Goal: Transaction & Acquisition: Book appointment/travel/reservation

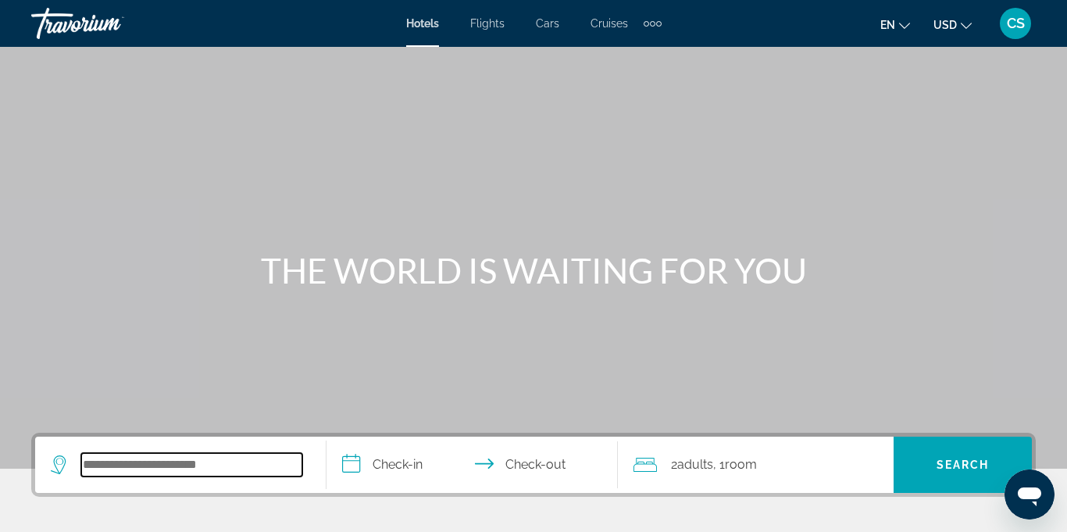
click at [181, 469] on input "Search hotel destination" at bounding box center [191, 464] width 221 height 23
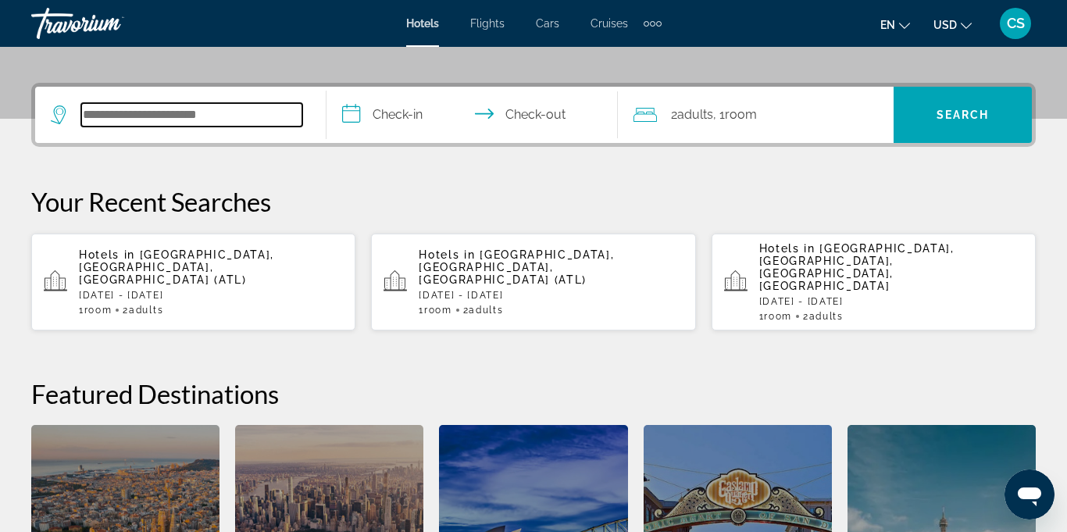
scroll to position [382, 0]
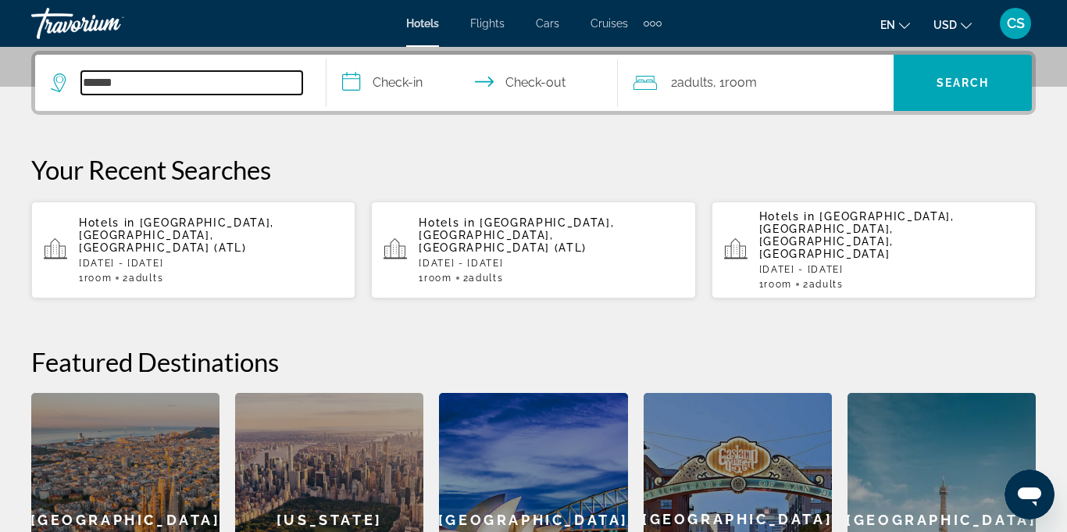
type input "*******"
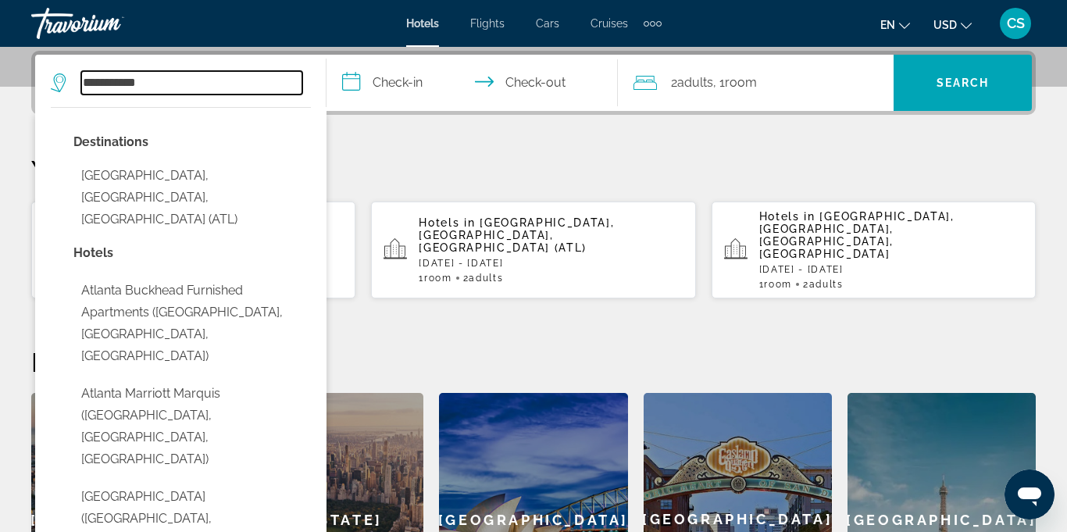
type input "**********"
click at [401, 79] on input "**********" at bounding box center [476, 85] width 298 height 61
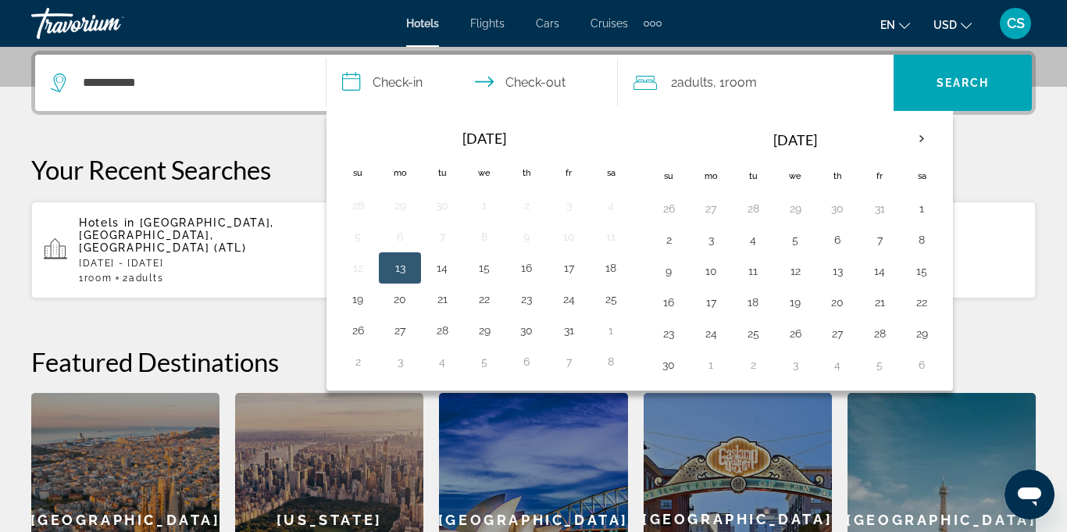
click at [401, 79] on input "**********" at bounding box center [476, 85] width 298 height 61
click at [618, 270] on button "18" at bounding box center [610, 268] width 25 height 22
click at [393, 302] on button "20" at bounding box center [399, 299] width 25 height 22
type input "**********"
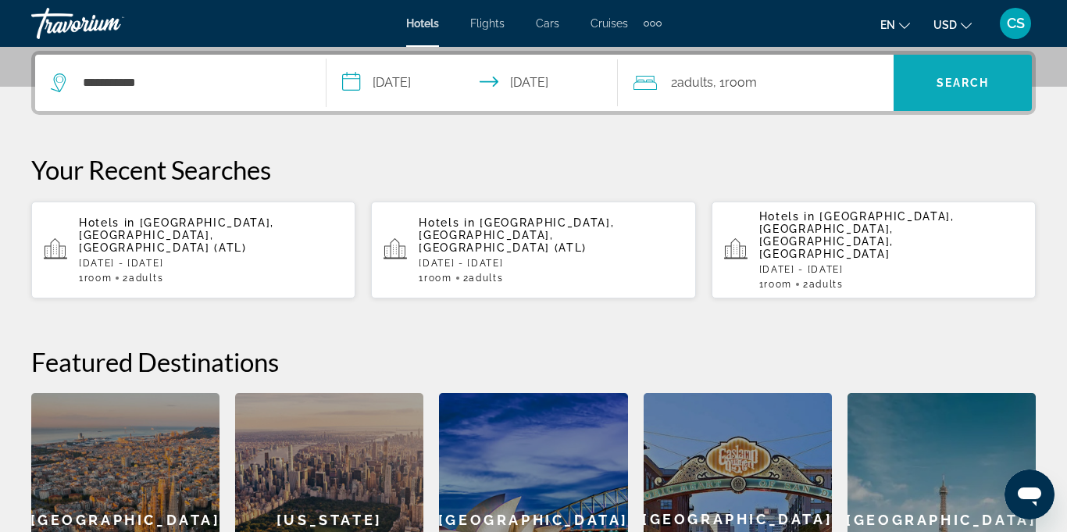
click at [959, 88] on span "Search" at bounding box center [963, 83] width 53 height 12
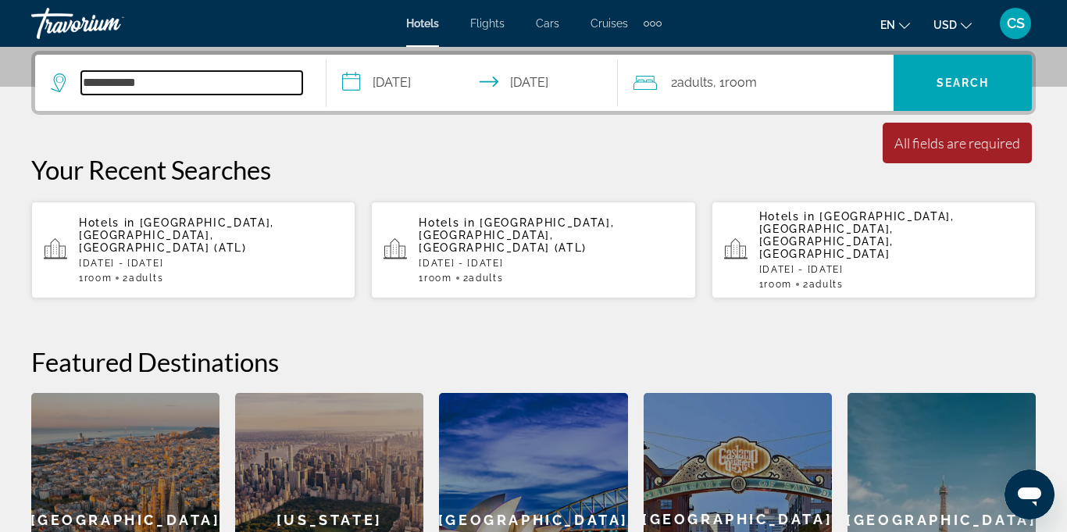
click at [191, 84] on input "**********" at bounding box center [191, 82] width 221 height 23
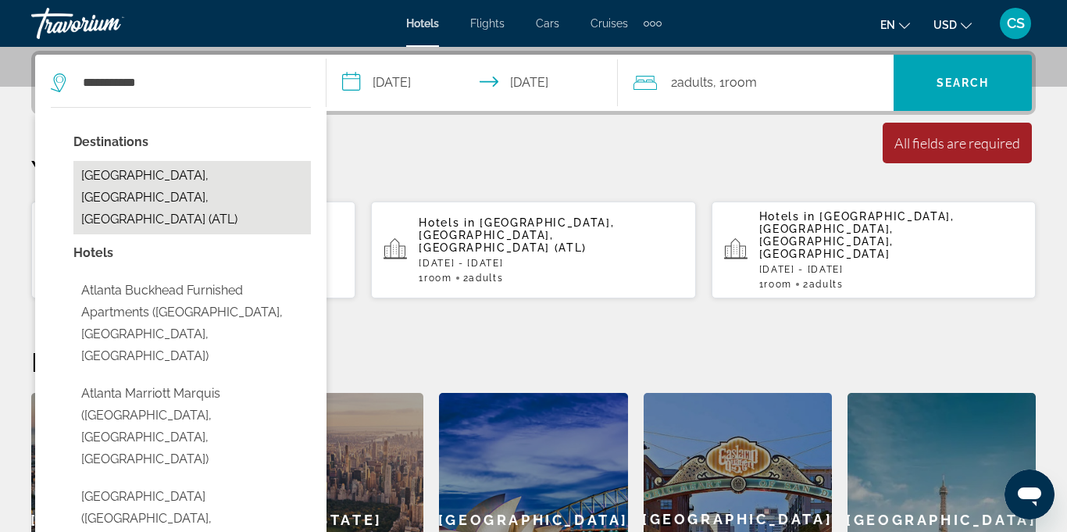
click at [147, 180] on button "[GEOGRAPHIC_DATA], [GEOGRAPHIC_DATA], [GEOGRAPHIC_DATA] (ATL)" at bounding box center [191, 197] width 237 height 73
type input "**********"
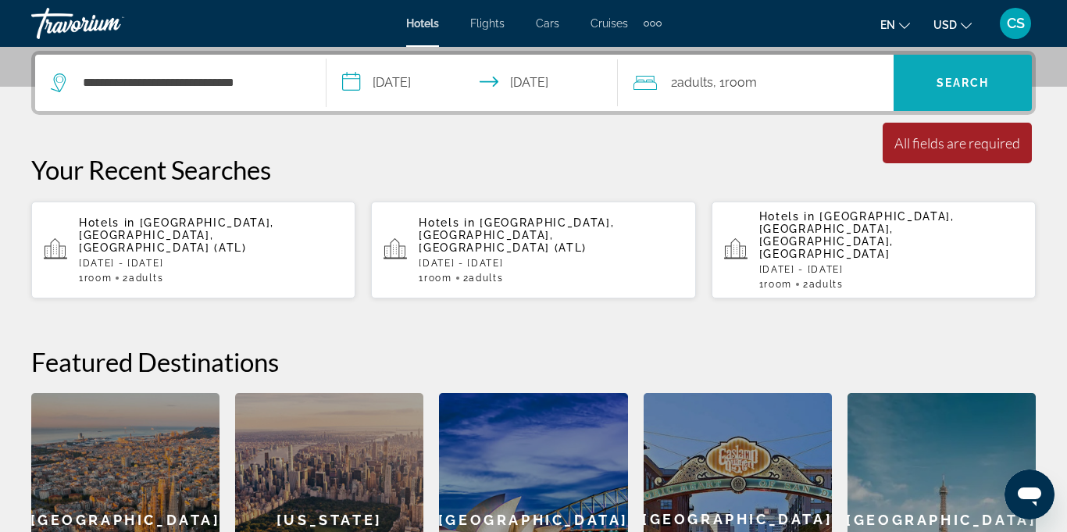
click at [981, 84] on span "Search" at bounding box center [963, 83] width 53 height 12
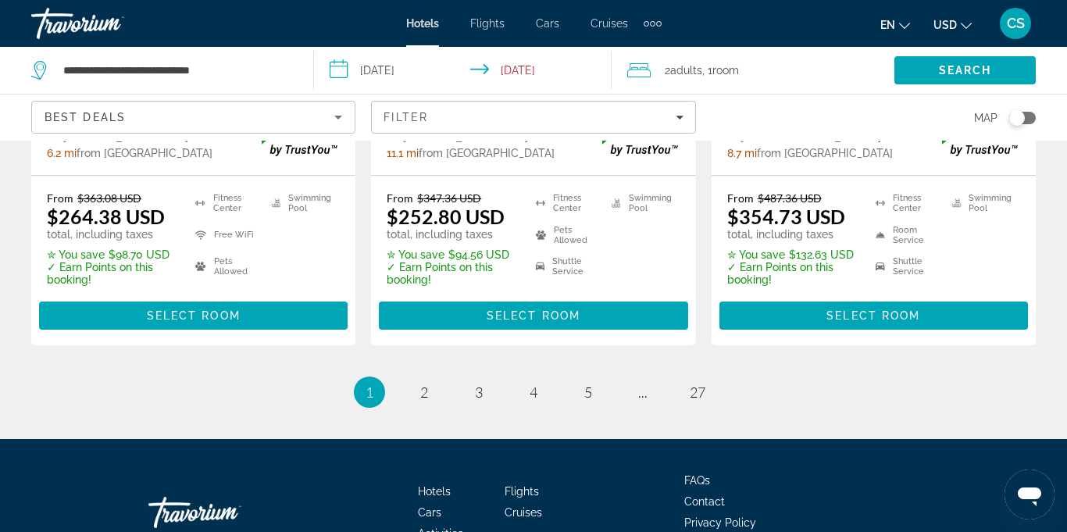
scroll to position [2319, 0]
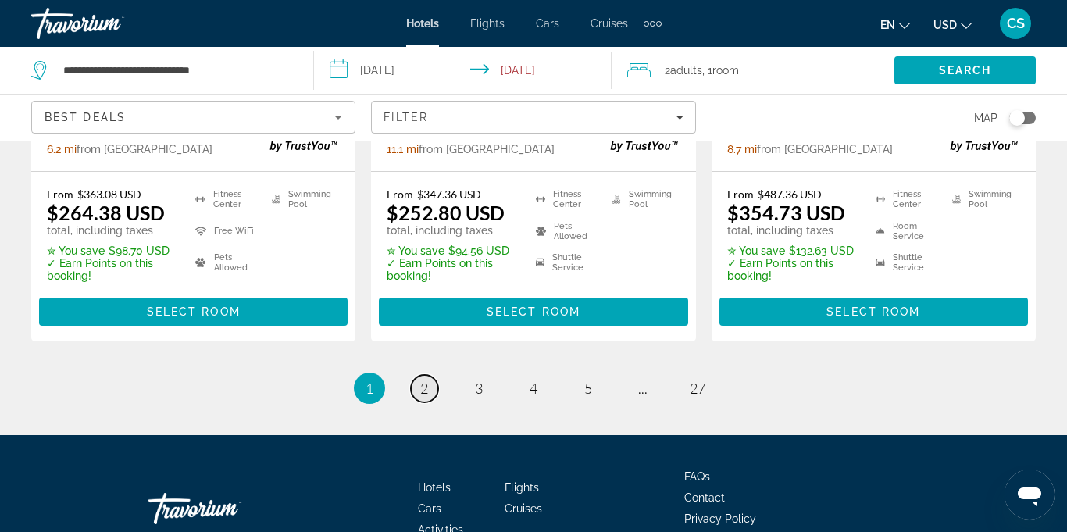
click at [429, 375] on link "page 2" at bounding box center [424, 388] width 27 height 27
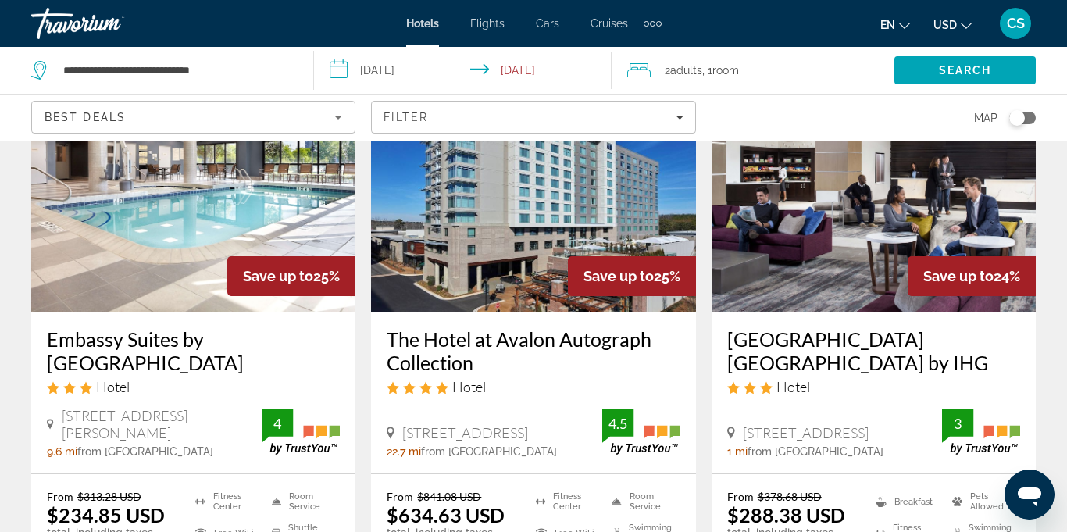
scroll to position [777, 0]
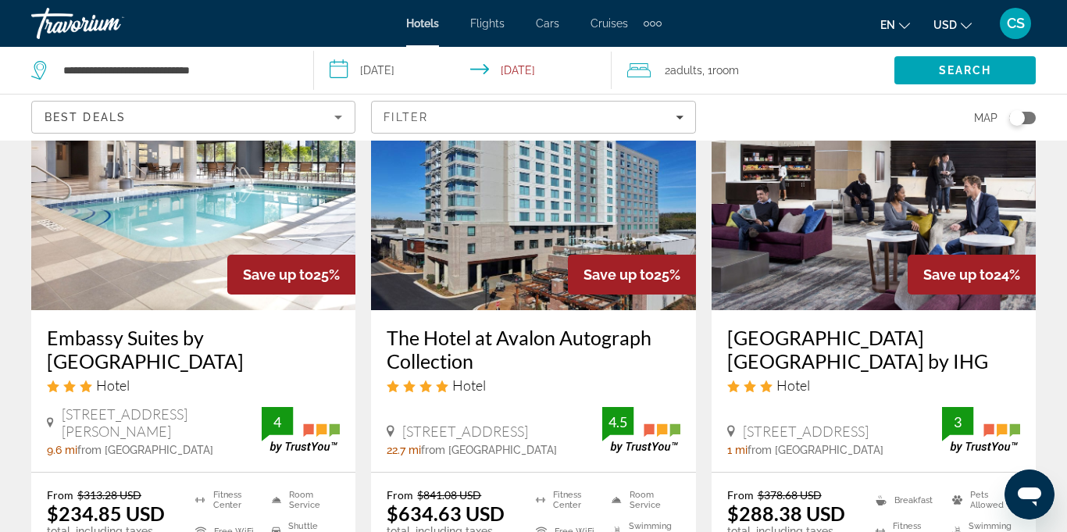
click at [87, 345] on h3 "Embassy Suites by [GEOGRAPHIC_DATA]" at bounding box center [193, 349] width 293 height 47
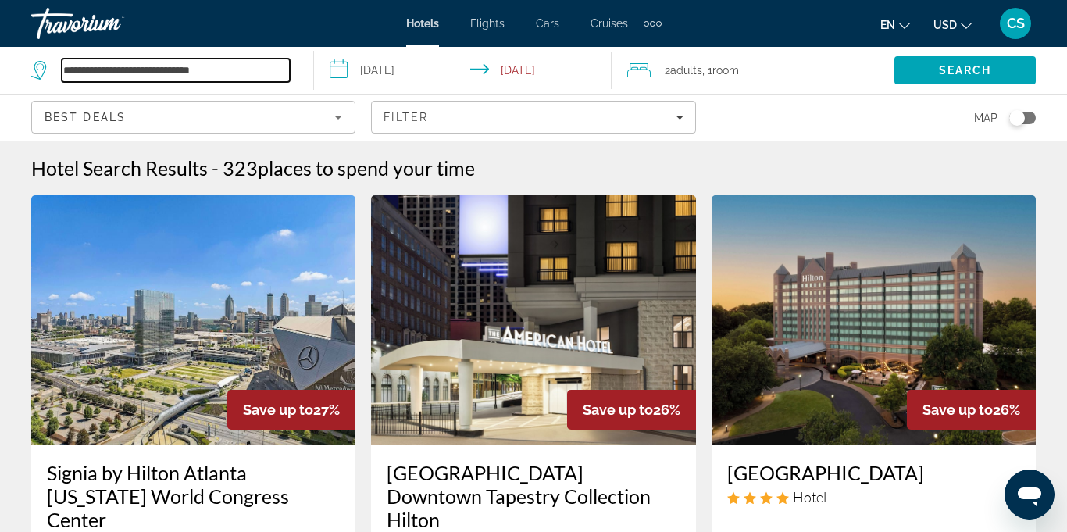
click at [237, 74] on input "**********" at bounding box center [176, 70] width 228 height 23
type input "*"
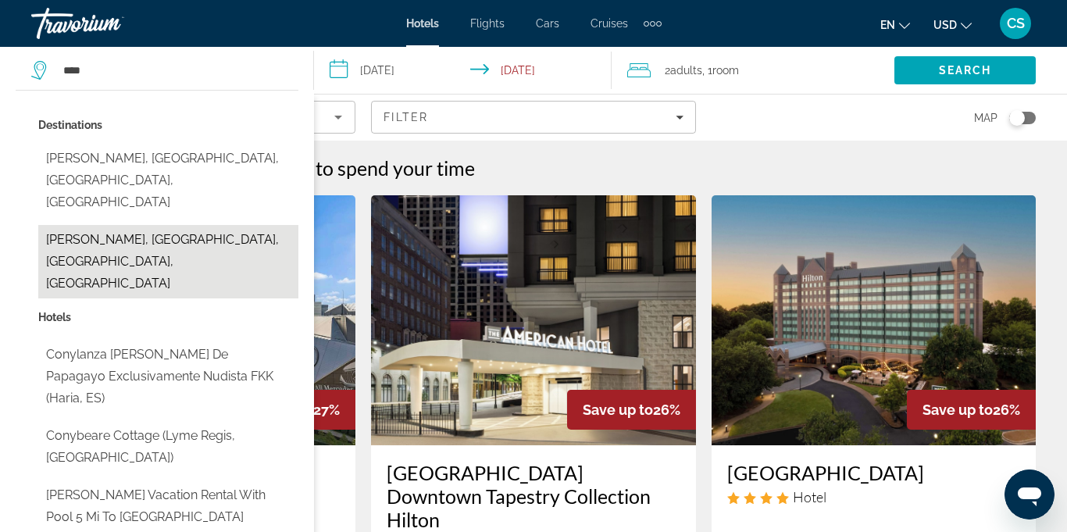
click at [124, 225] on button "[PERSON_NAME], [GEOGRAPHIC_DATA], [GEOGRAPHIC_DATA], [GEOGRAPHIC_DATA]" at bounding box center [168, 261] width 260 height 73
type input "**********"
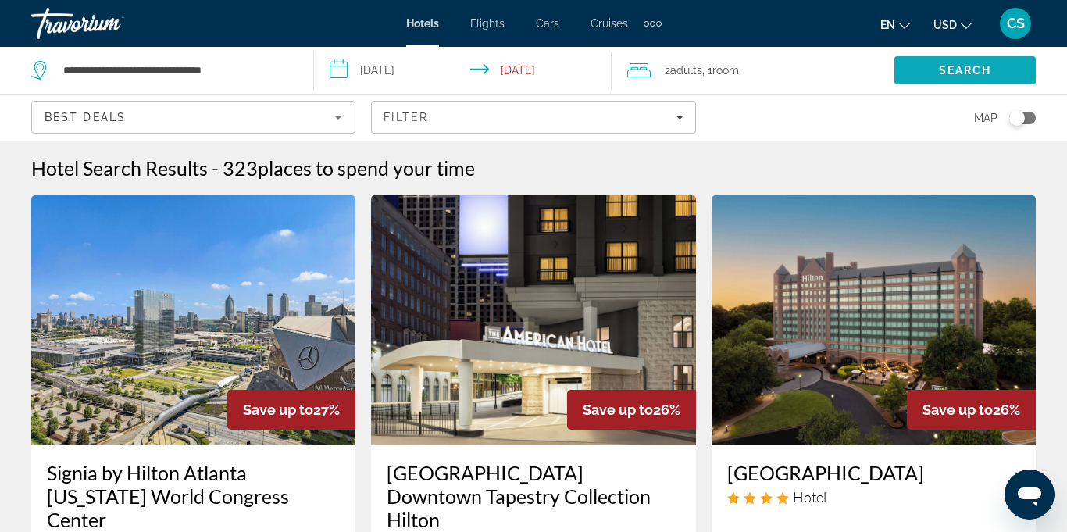
click at [941, 71] on span "Search" at bounding box center [965, 70] width 53 height 12
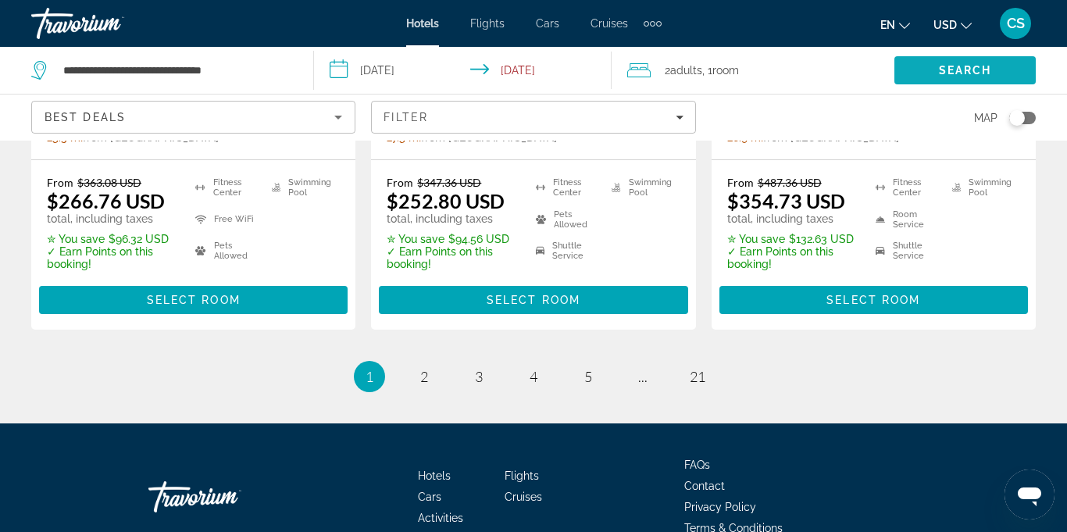
scroll to position [2366, 0]
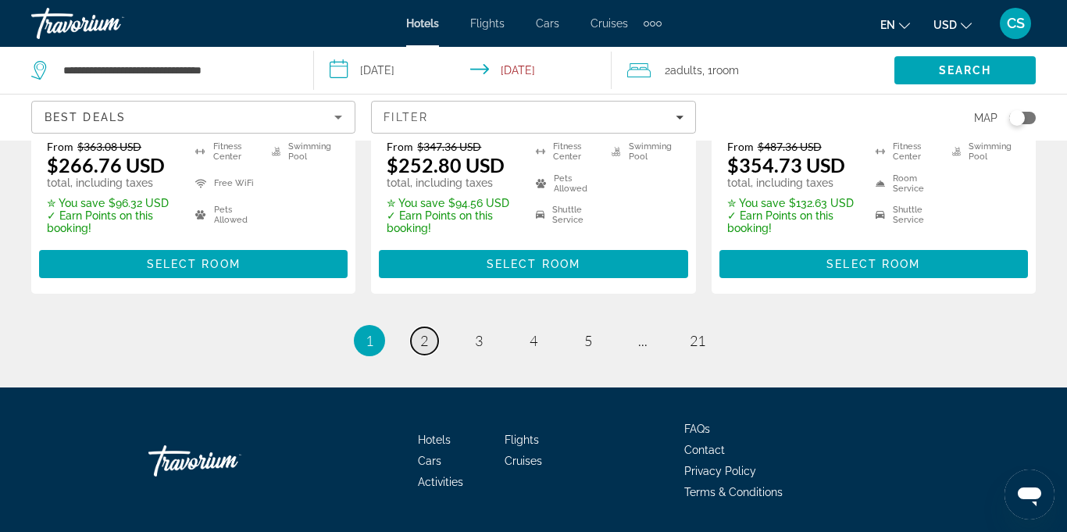
click at [432, 327] on link "page 2" at bounding box center [424, 340] width 27 height 27
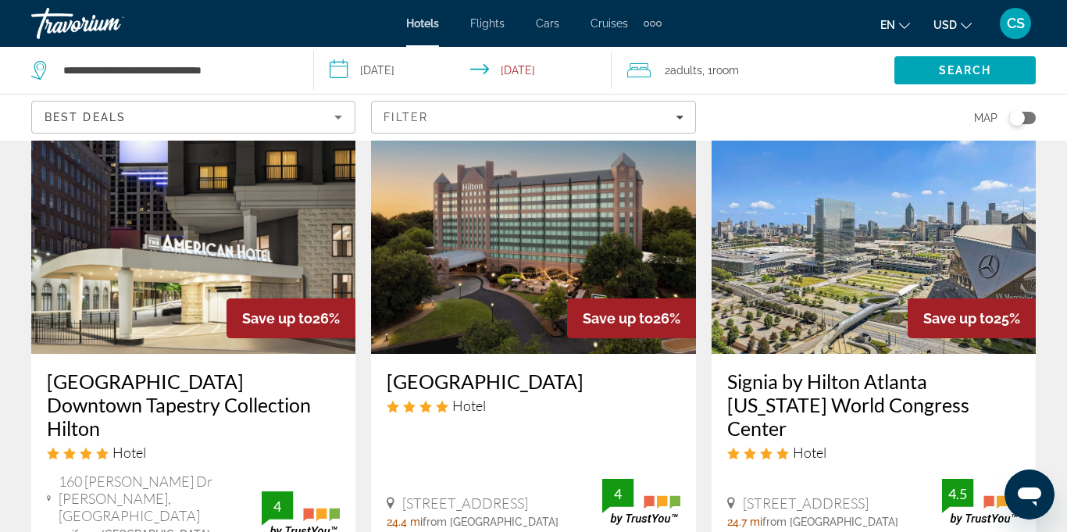
scroll to position [103, 0]
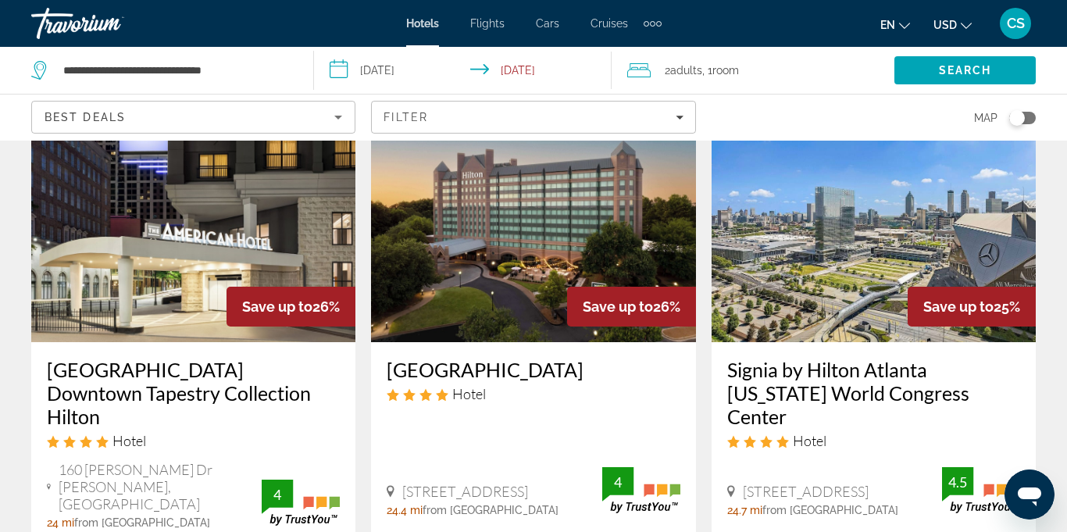
click at [94, 427] on h3 "[GEOGRAPHIC_DATA] Downtown Tapestry Collection Hilton" at bounding box center [193, 393] width 293 height 70
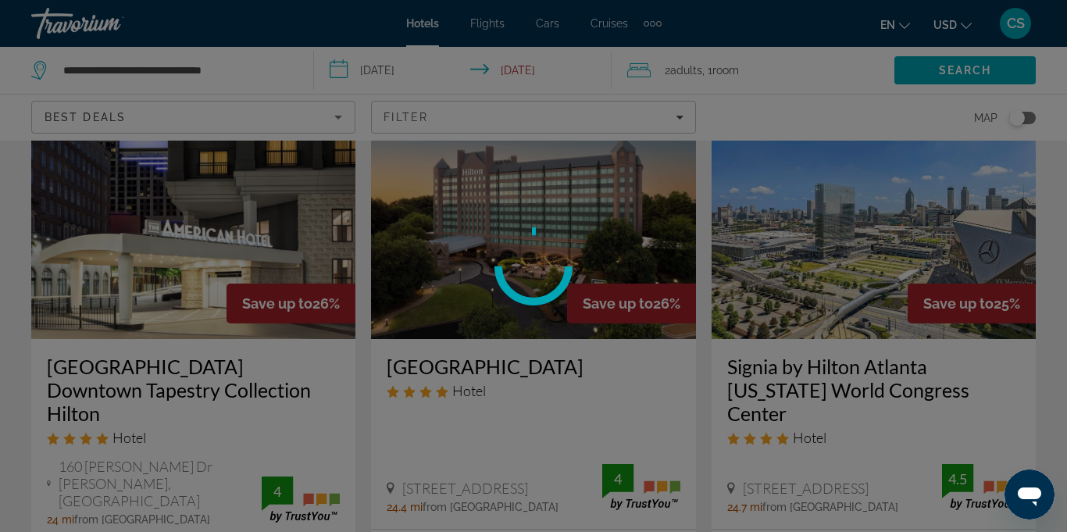
scroll to position [112, 0]
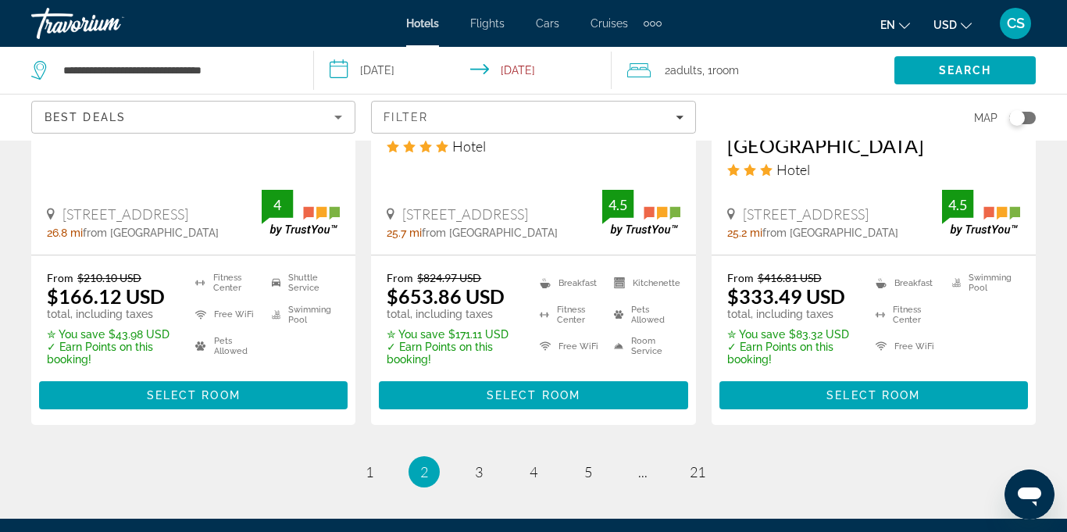
scroll to position [2228, 0]
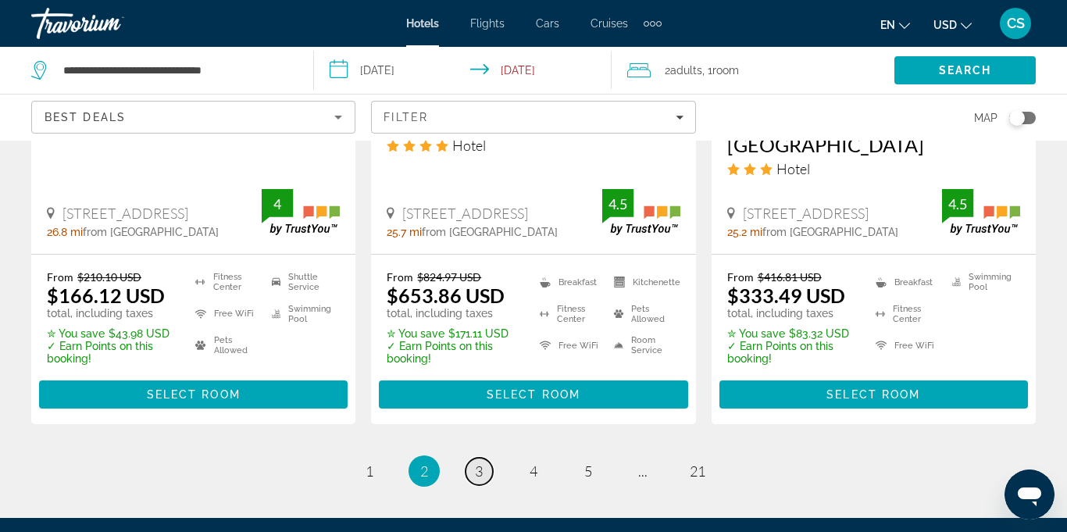
click at [478, 462] on span "3" at bounding box center [479, 470] width 8 height 17
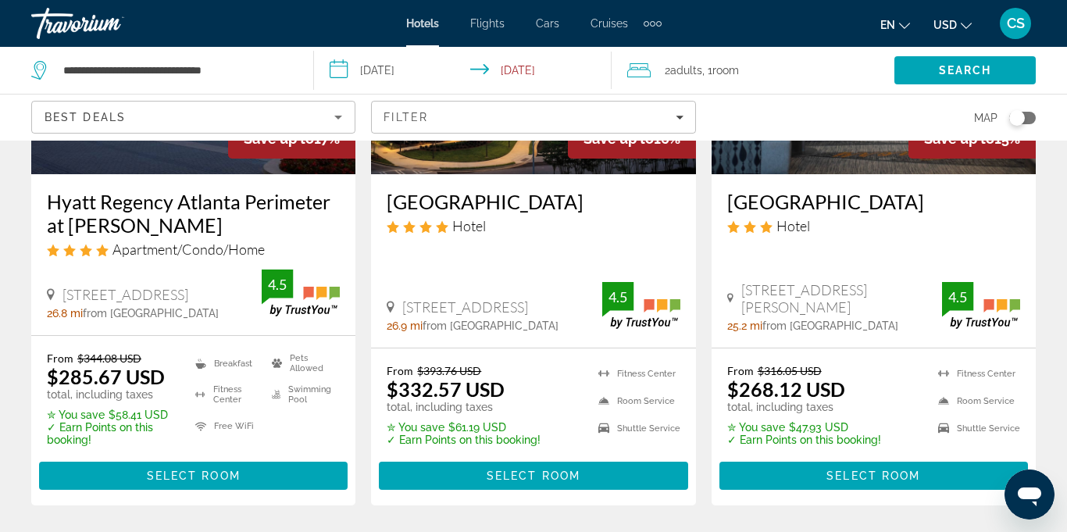
scroll to position [2232, 0]
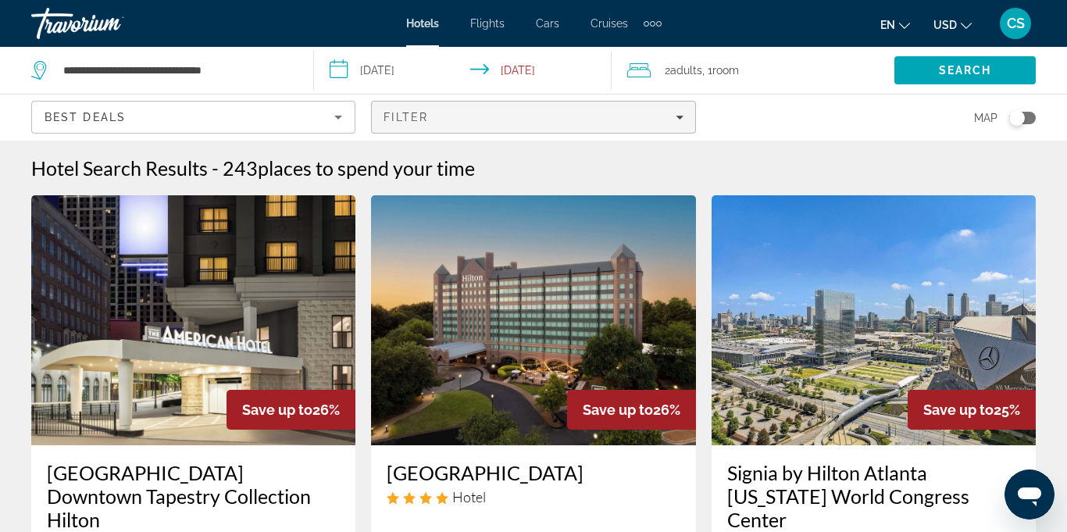
click at [465, 112] on div "Filter" at bounding box center [533, 117] width 299 height 12
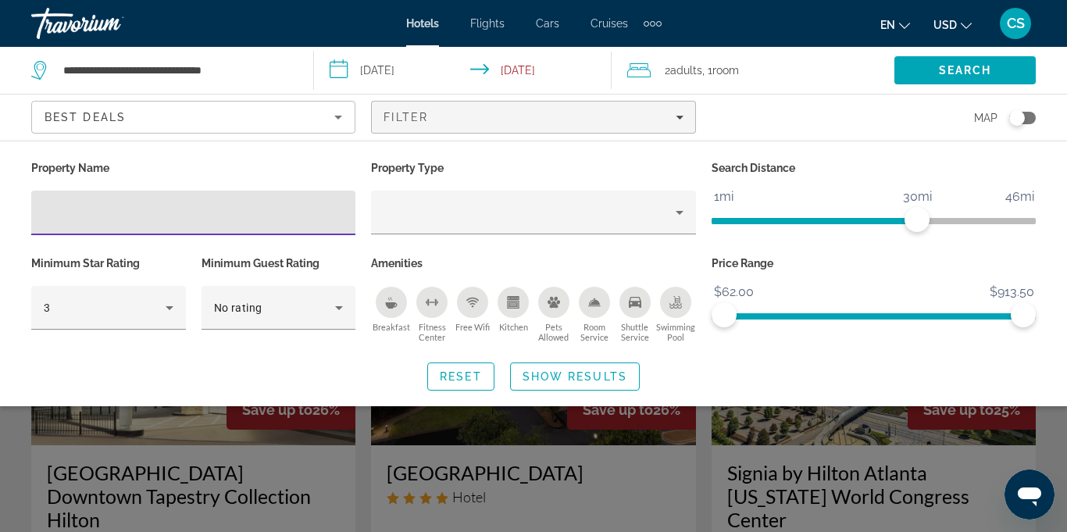
click at [97, 206] on input "Hotel Filters" at bounding box center [193, 213] width 299 height 19
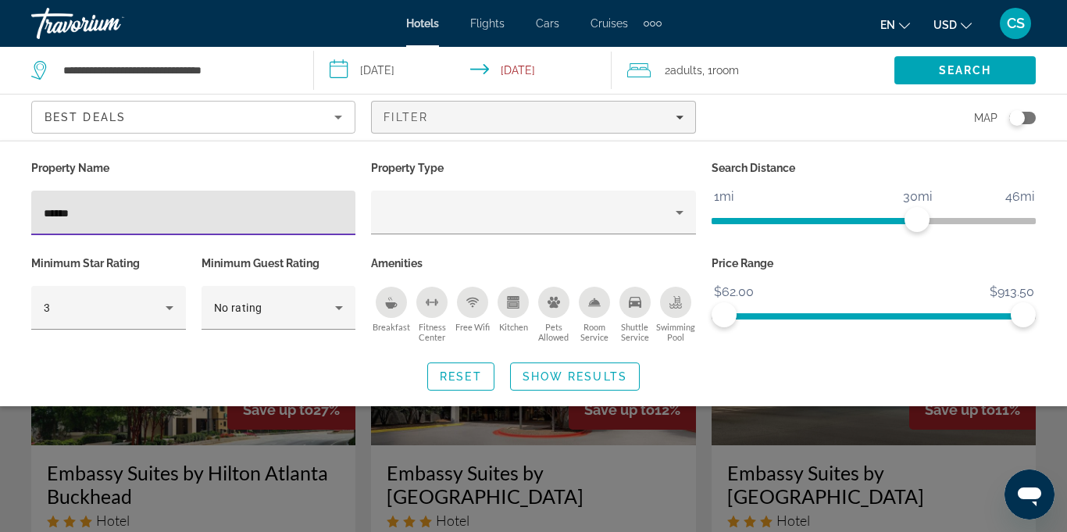
type input "*******"
click at [344, 495] on div "Search widget" at bounding box center [533, 383] width 1067 height 298
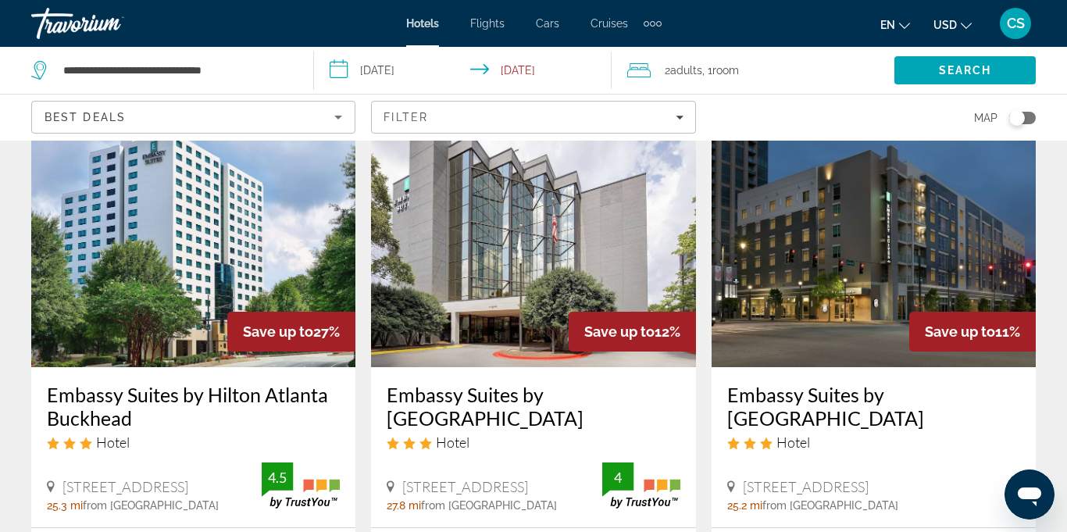
scroll to position [86, 0]
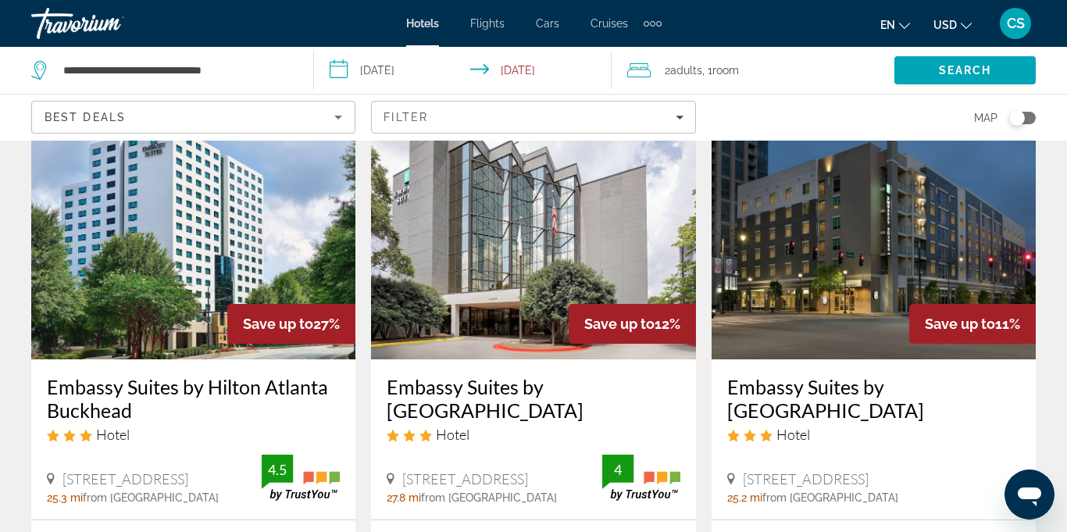
click at [262, 382] on h3 "Embassy Suites by Hilton Atlanta Buckhead" at bounding box center [193, 398] width 293 height 47
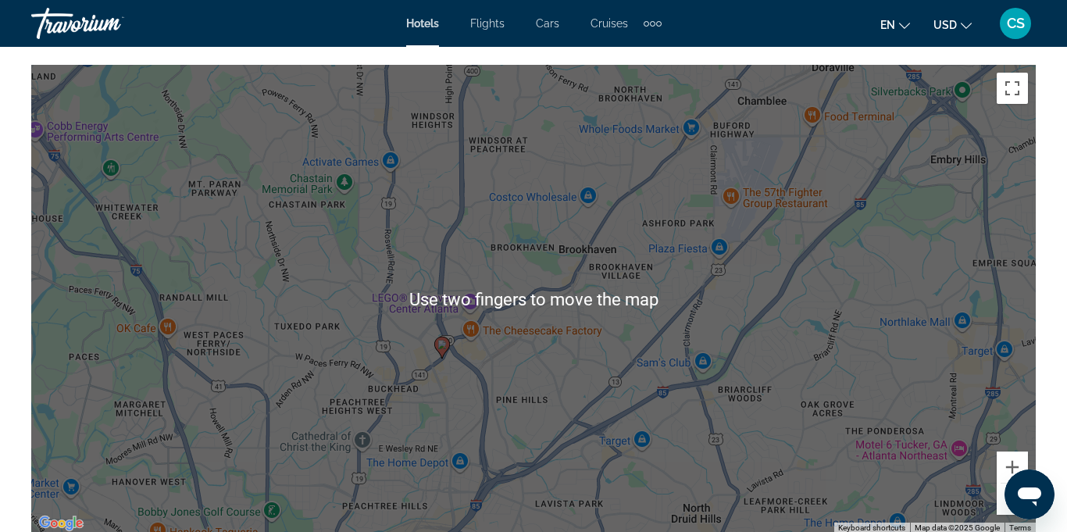
scroll to position [1725, 0]
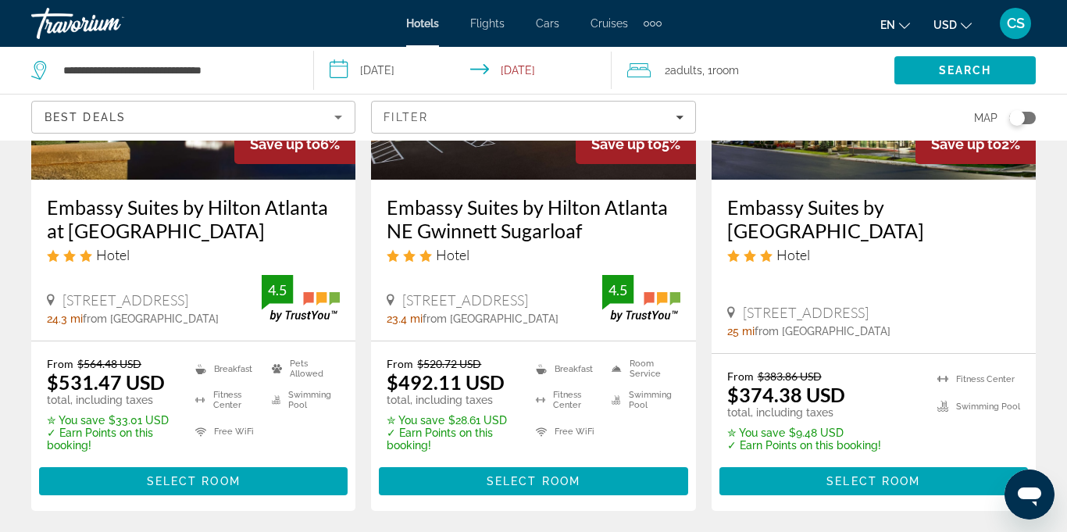
scroll to position [875, 0]
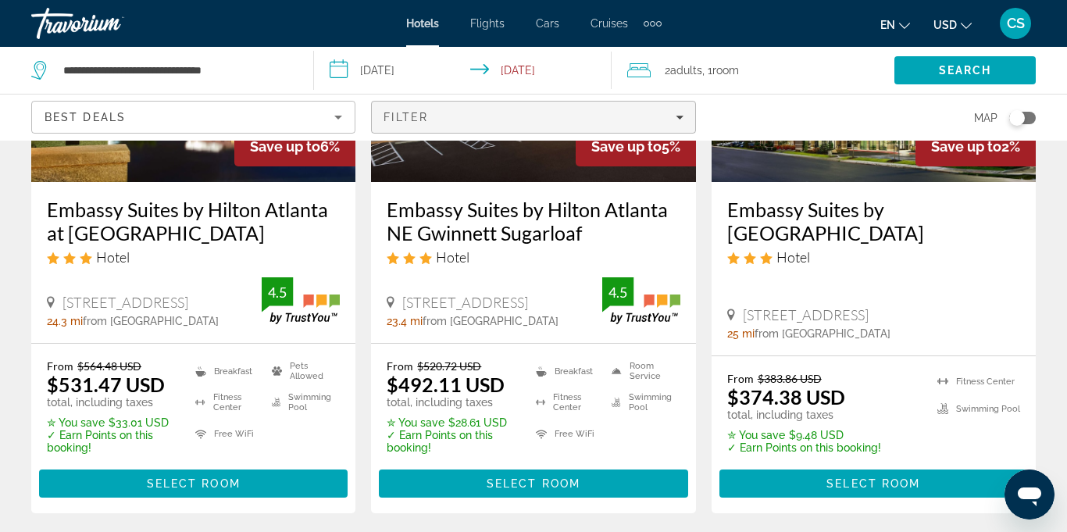
click at [668, 116] on div "Filter" at bounding box center [533, 117] width 299 height 12
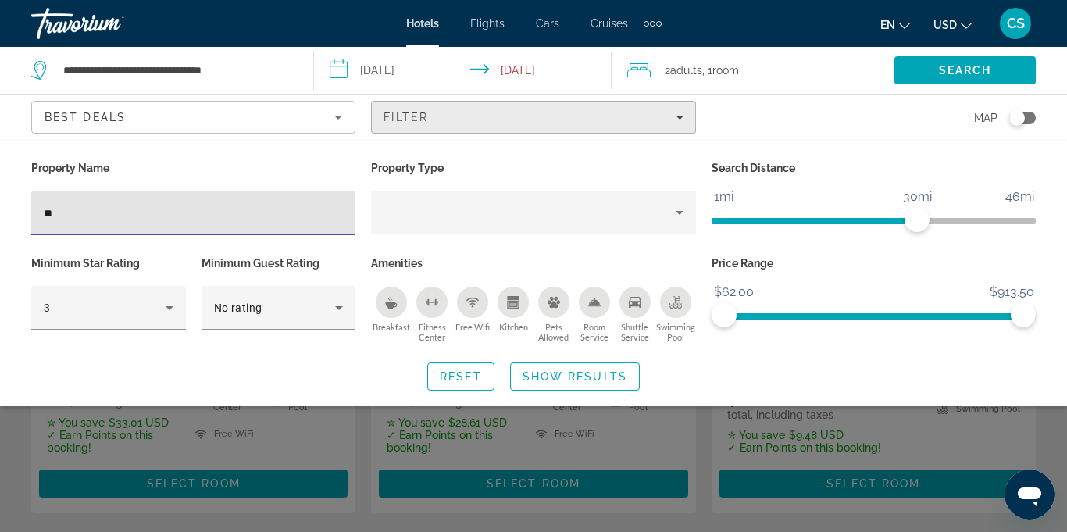
type input "*"
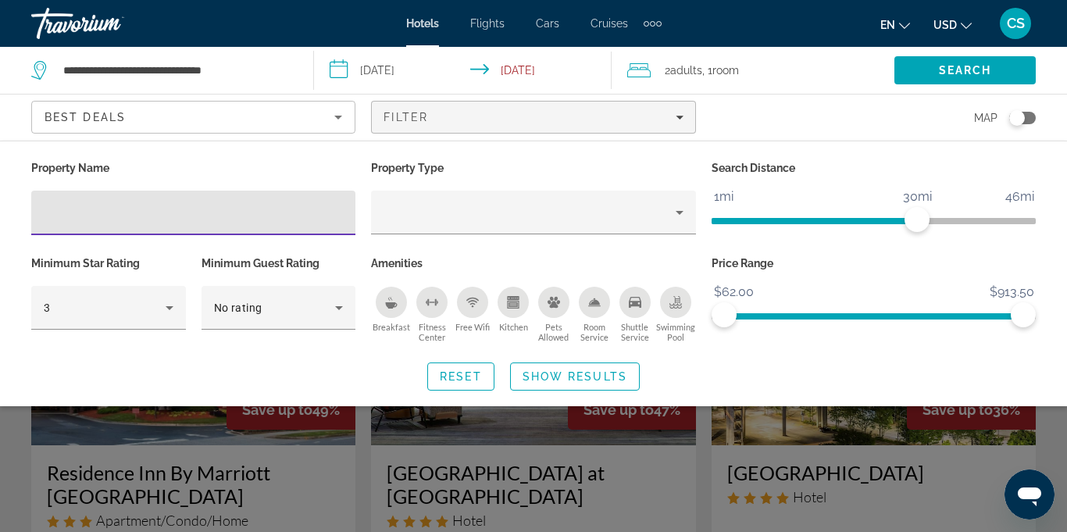
click at [815, 23] on div "en English Español Français Italiano Português русский USD USD ($) MXN (Mex$) C…" at bounding box center [856, 23] width 359 height 33
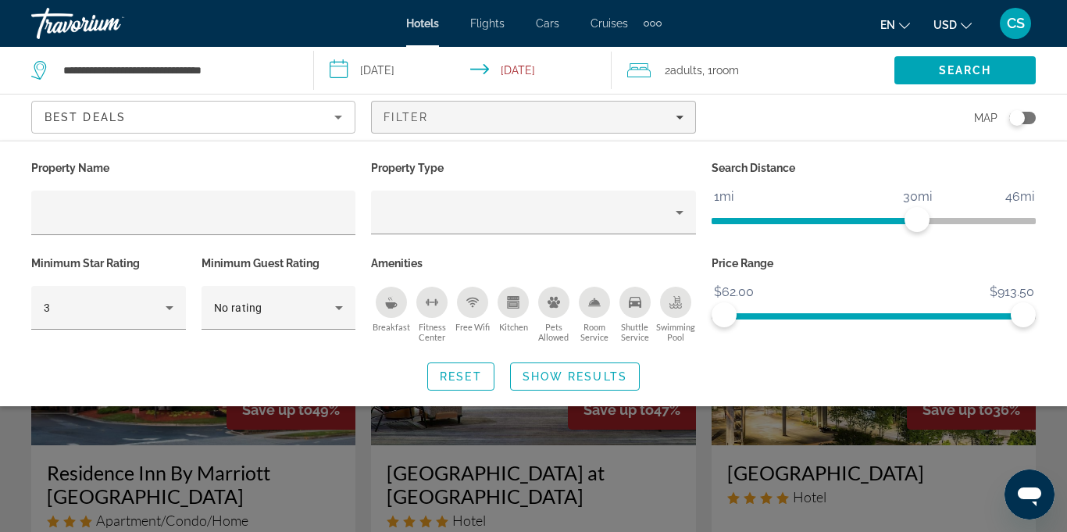
click at [784, 20] on div "en English Español Français Italiano Português русский USD USD ($) MXN (Mex$) C…" at bounding box center [856, 23] width 359 height 33
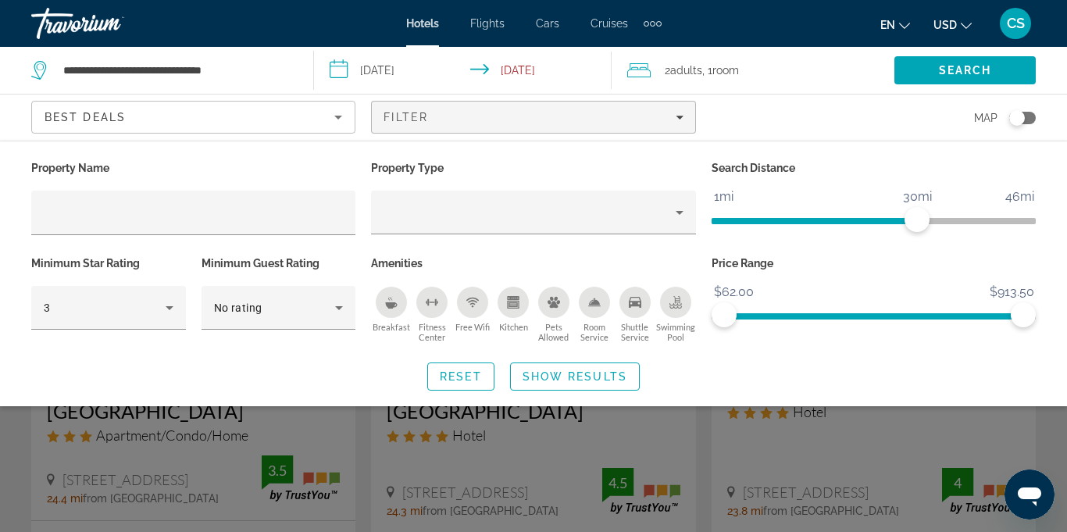
scroll to position [92, 0]
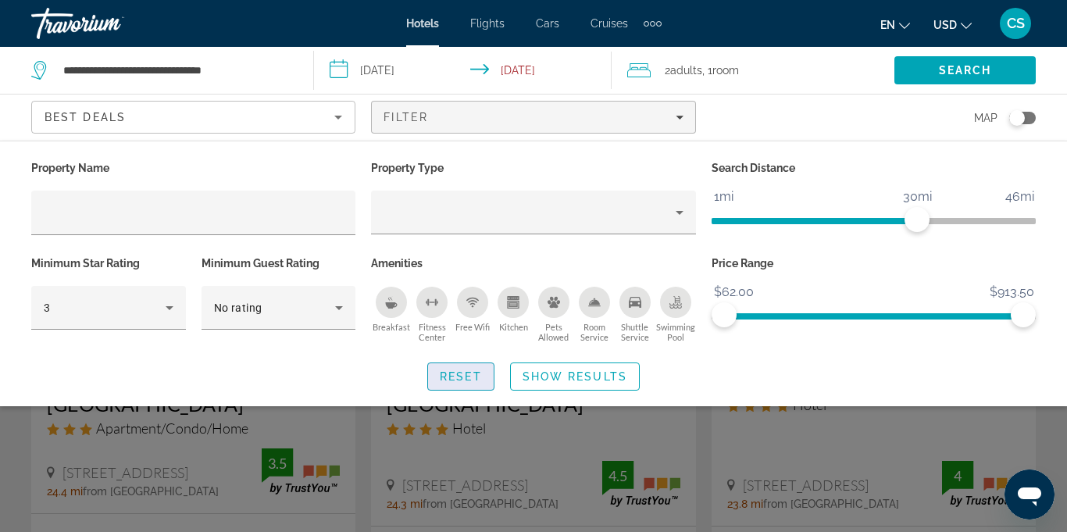
click at [462, 378] on span "Reset" at bounding box center [461, 376] width 42 height 12
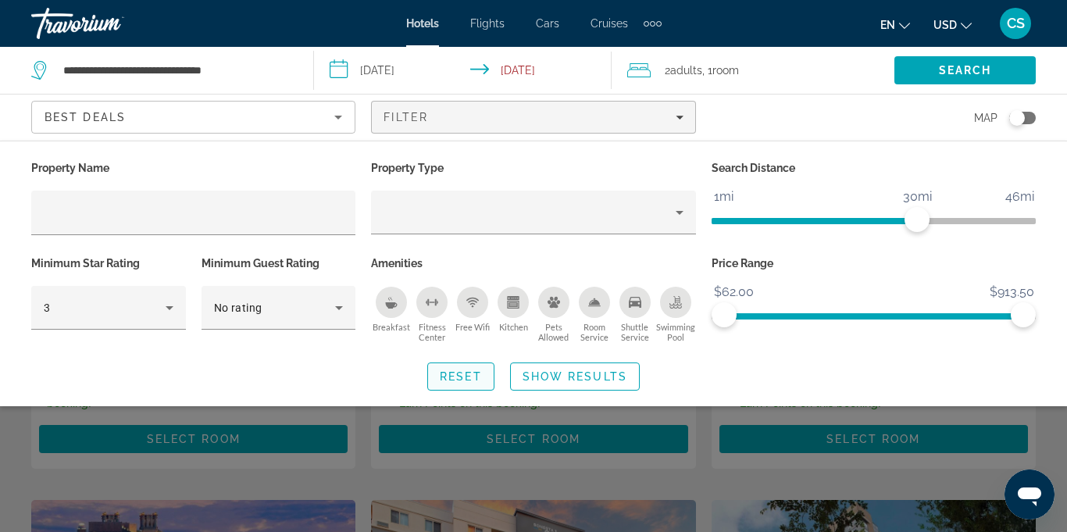
scroll to position [314, 0]
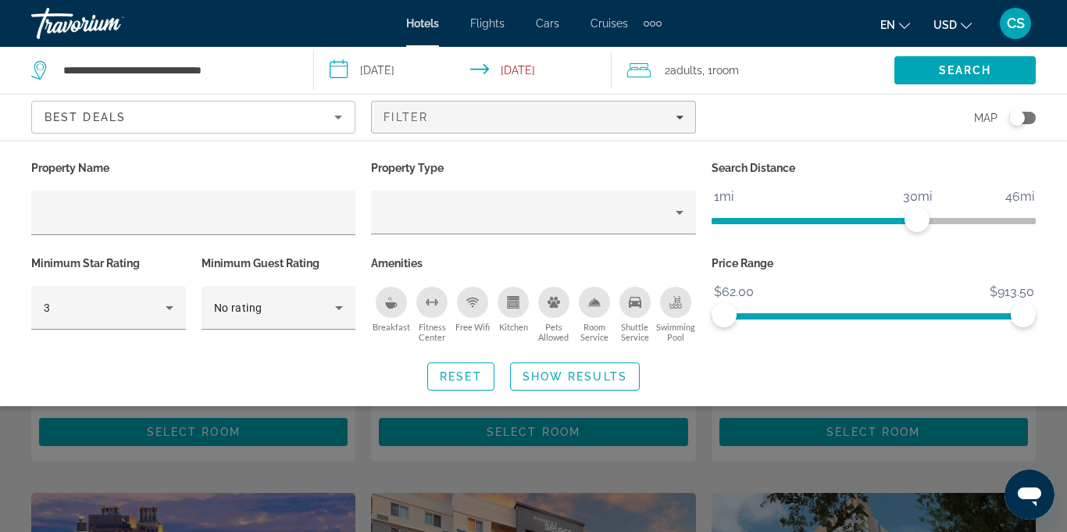
click at [933, 473] on div "Search widget" at bounding box center [533, 383] width 1067 height 298
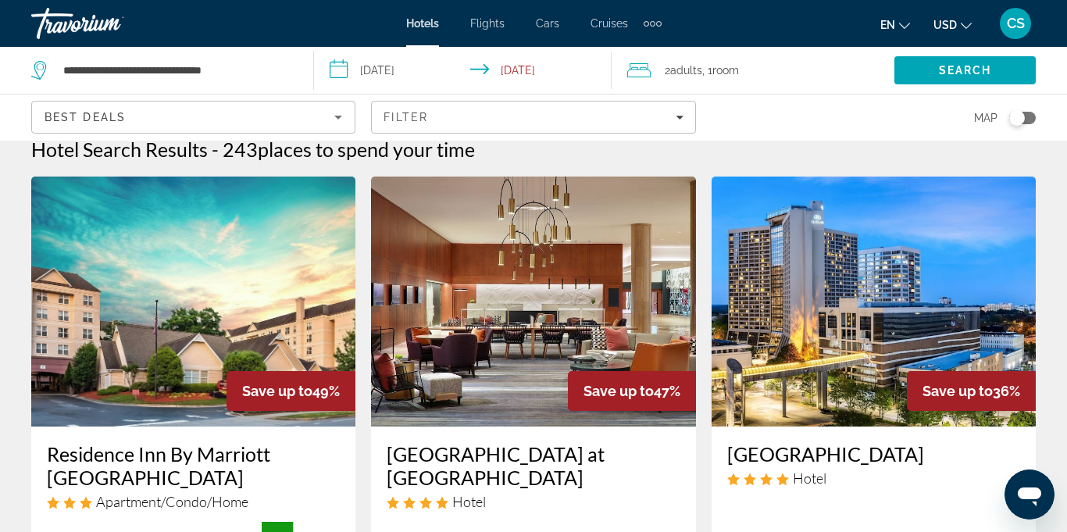
scroll to position [0, 0]
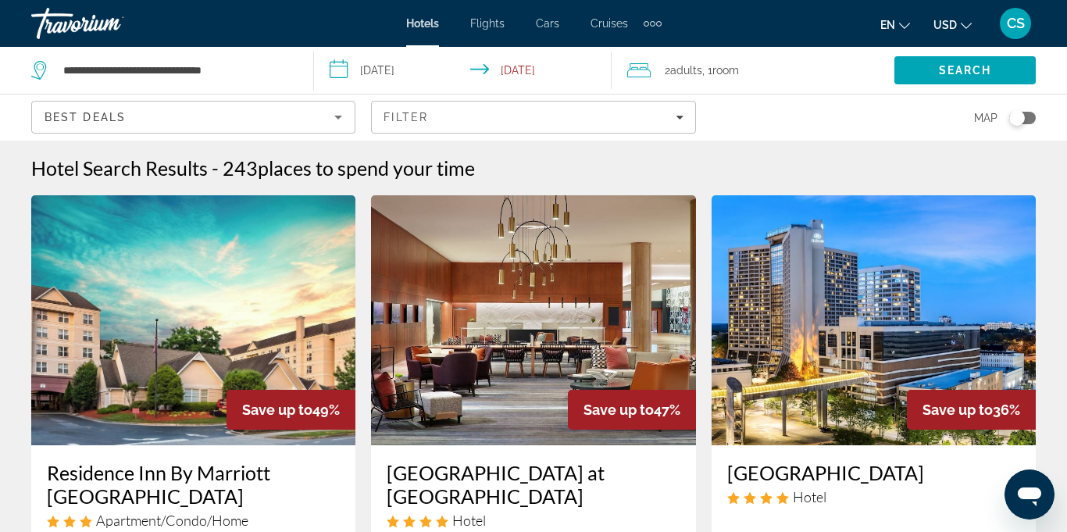
click at [343, 124] on icon "Sort by" at bounding box center [338, 117] width 19 height 19
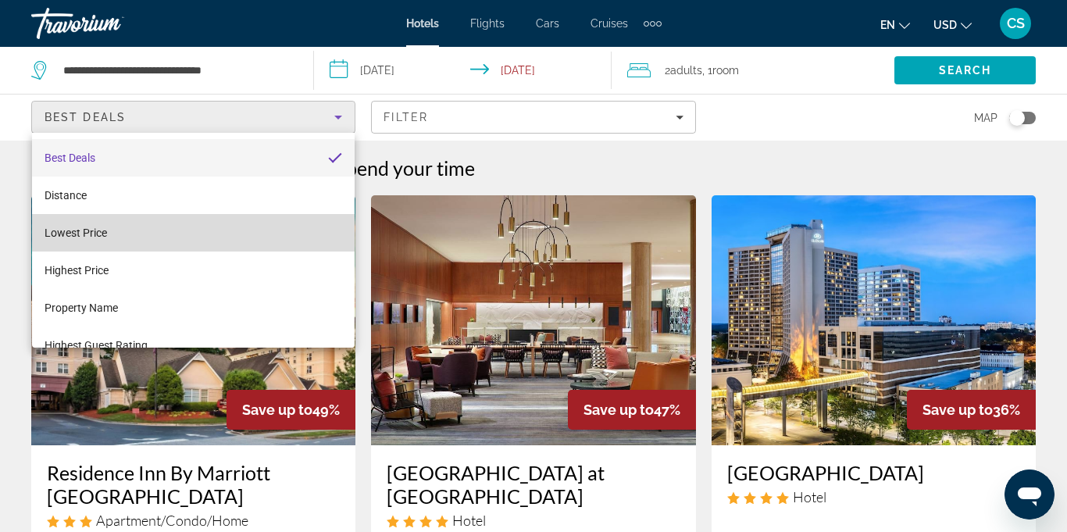
click at [94, 240] on span "Lowest Price" at bounding box center [76, 232] width 62 height 19
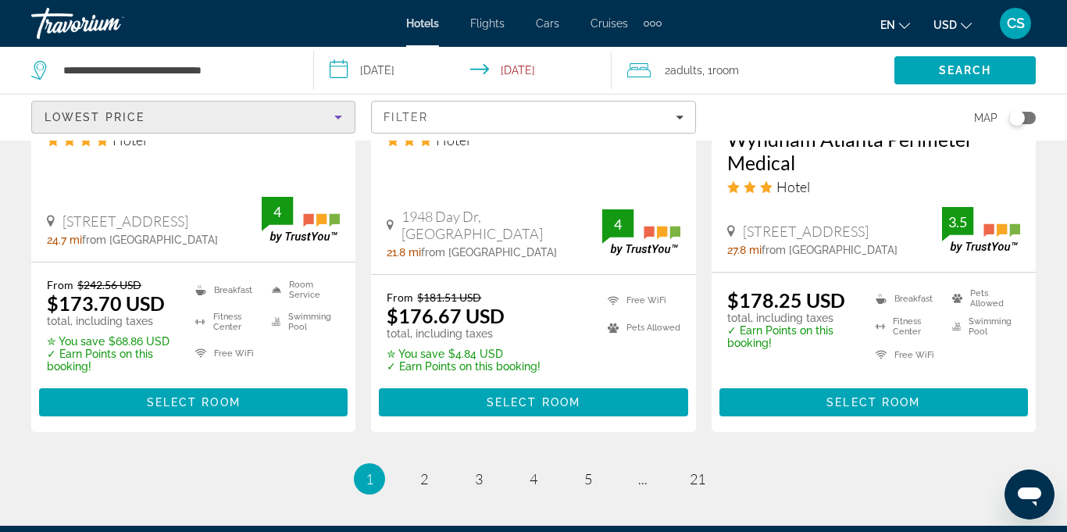
scroll to position [2264, 0]
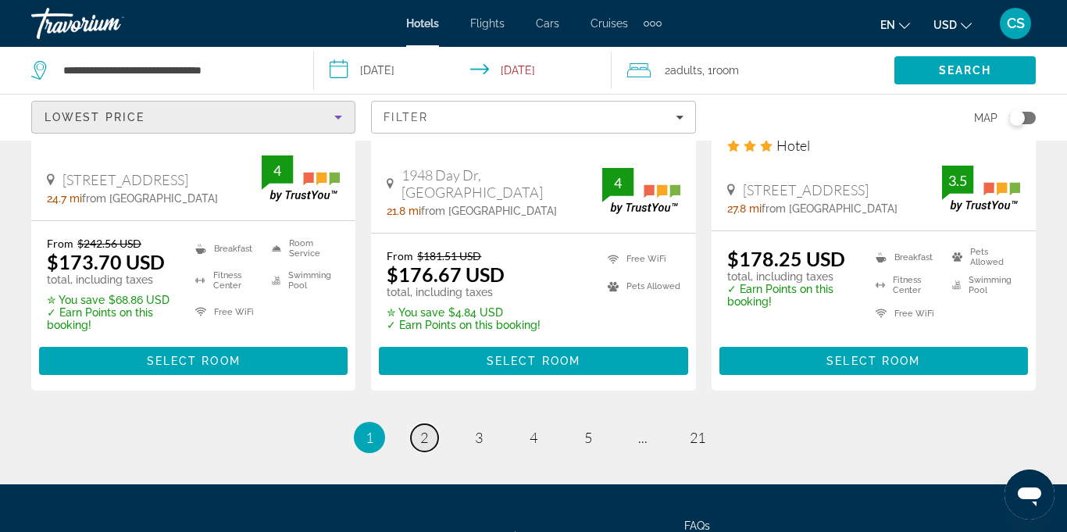
click at [430, 424] on link "page 2" at bounding box center [424, 437] width 27 height 27
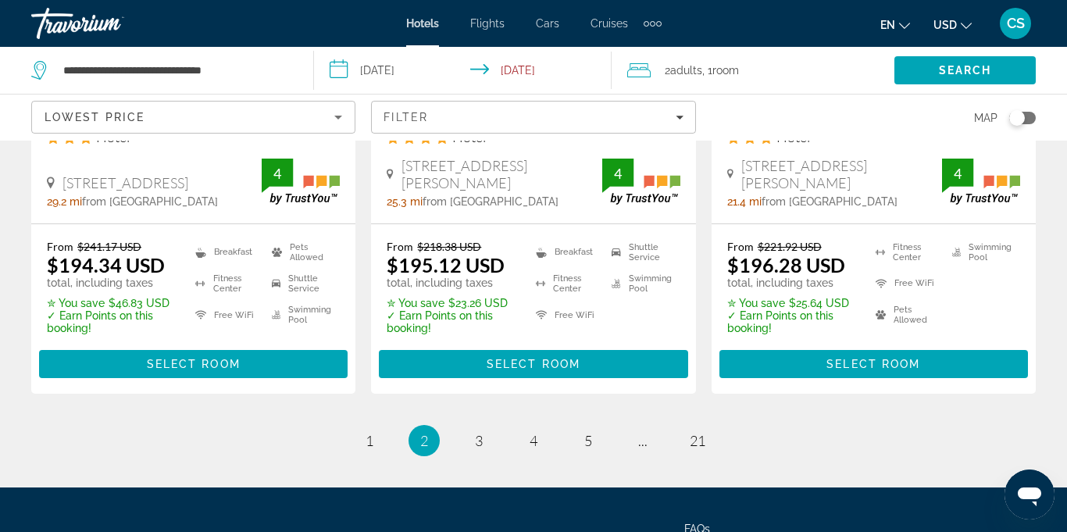
scroll to position [2301, 0]
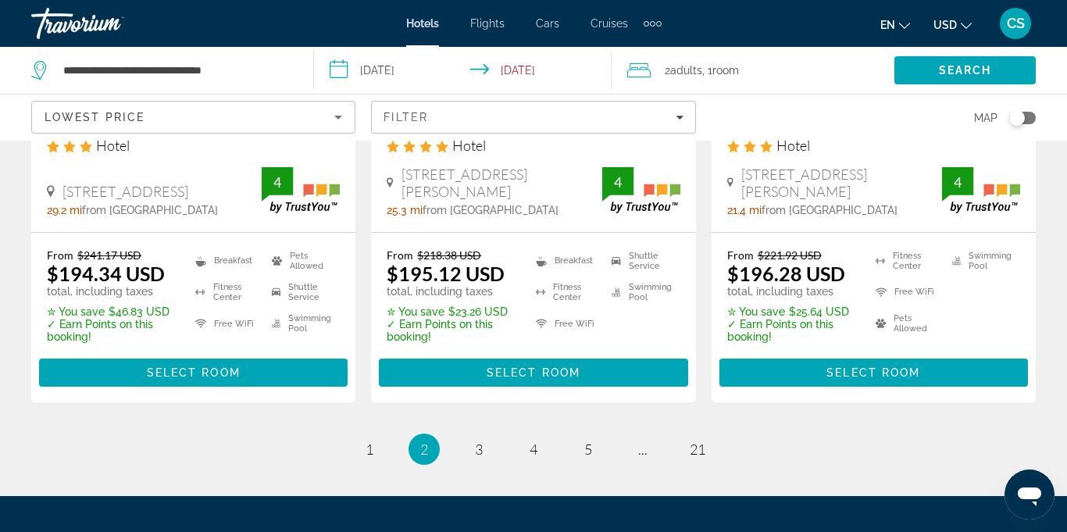
click at [491, 434] on ul "2 / 21 page 1 You're on page 2 page 3 page 4 page 5 page ... page 21" at bounding box center [533, 449] width 1005 height 31
click at [480, 441] on span "3" at bounding box center [479, 449] width 8 height 17
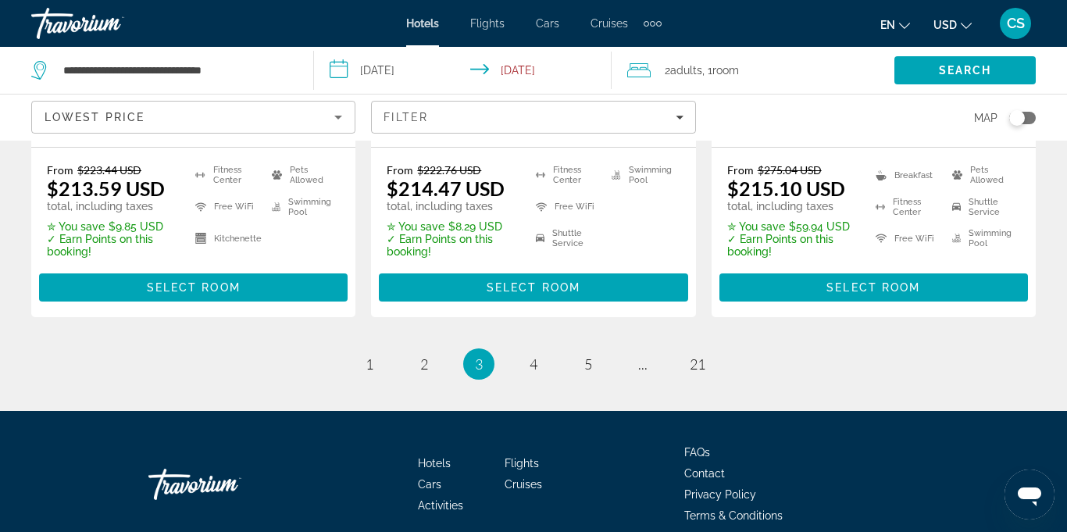
scroll to position [2344, 0]
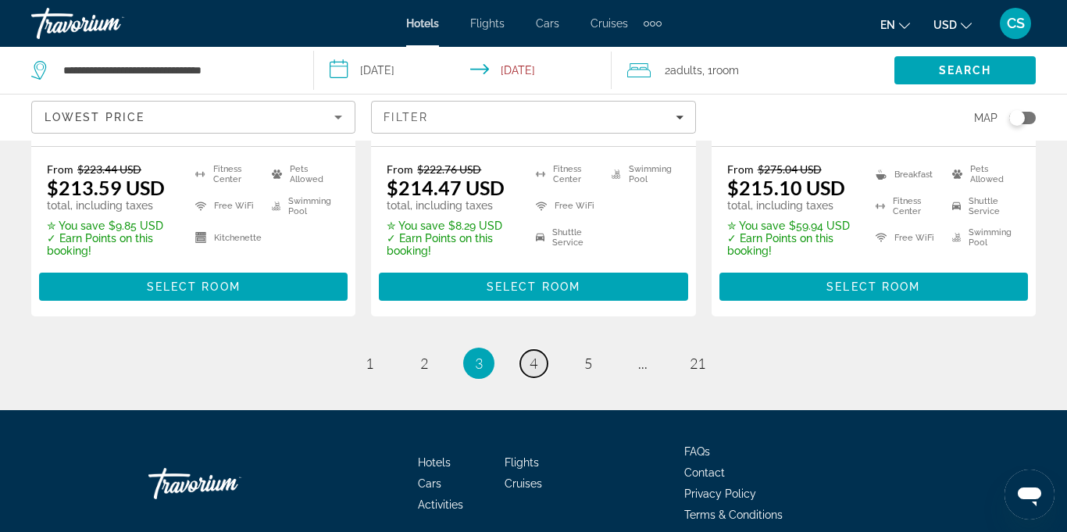
click at [537, 355] on span "4" at bounding box center [534, 363] width 8 height 17
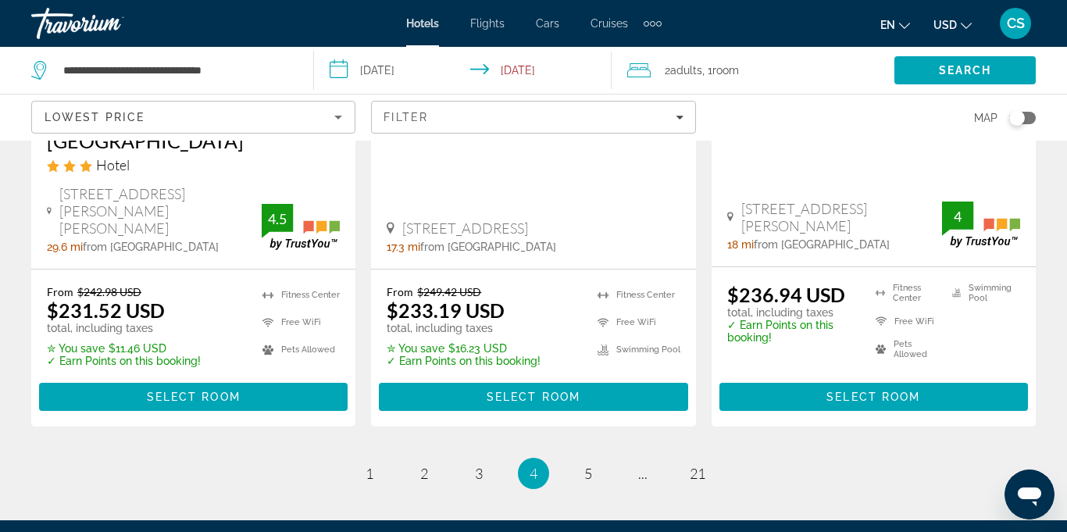
scroll to position [2350, 0]
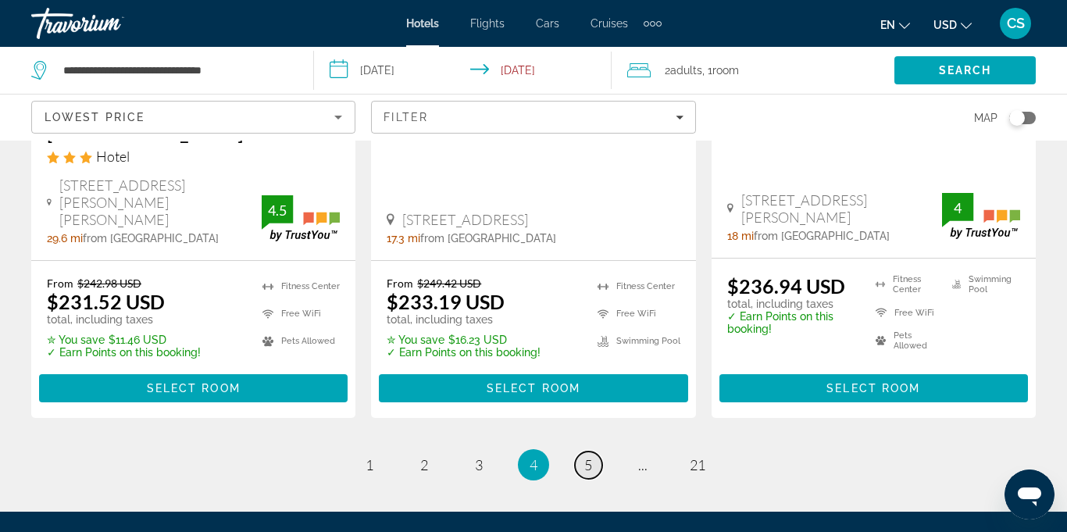
click at [587, 456] on span "5" at bounding box center [588, 464] width 8 height 17
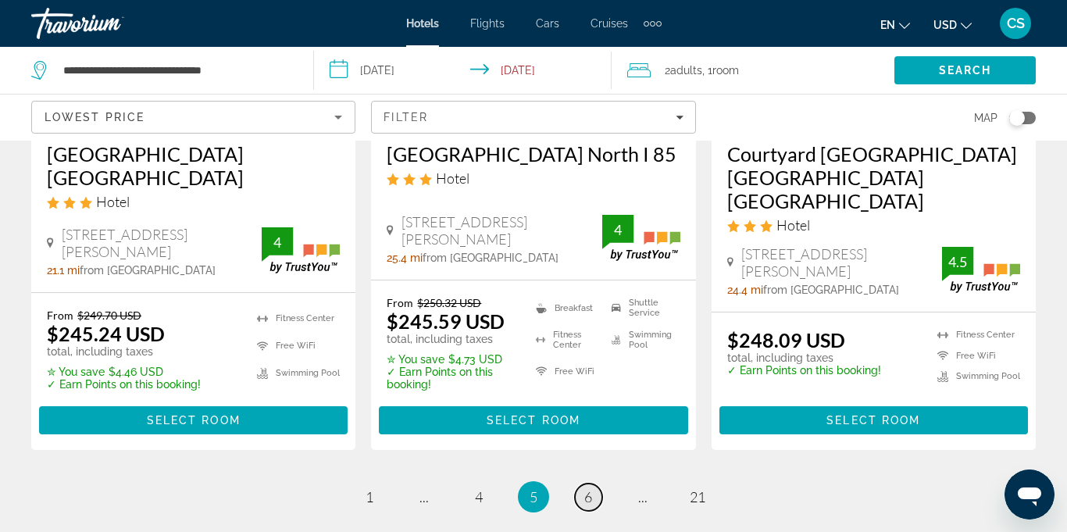
scroll to position [2226, 0]
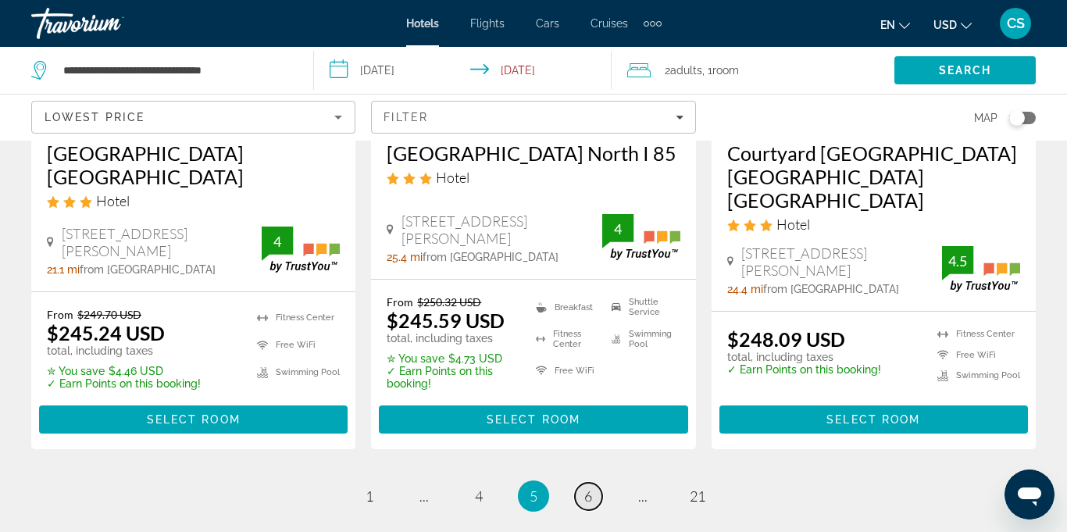
click at [587, 483] on link "page 6" at bounding box center [588, 496] width 27 height 27
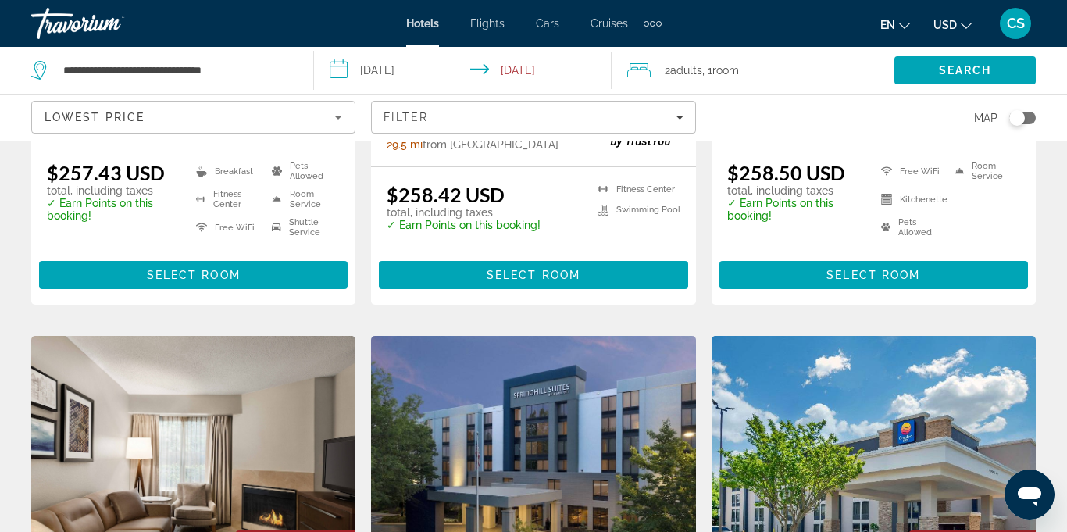
scroll to position [1758, 0]
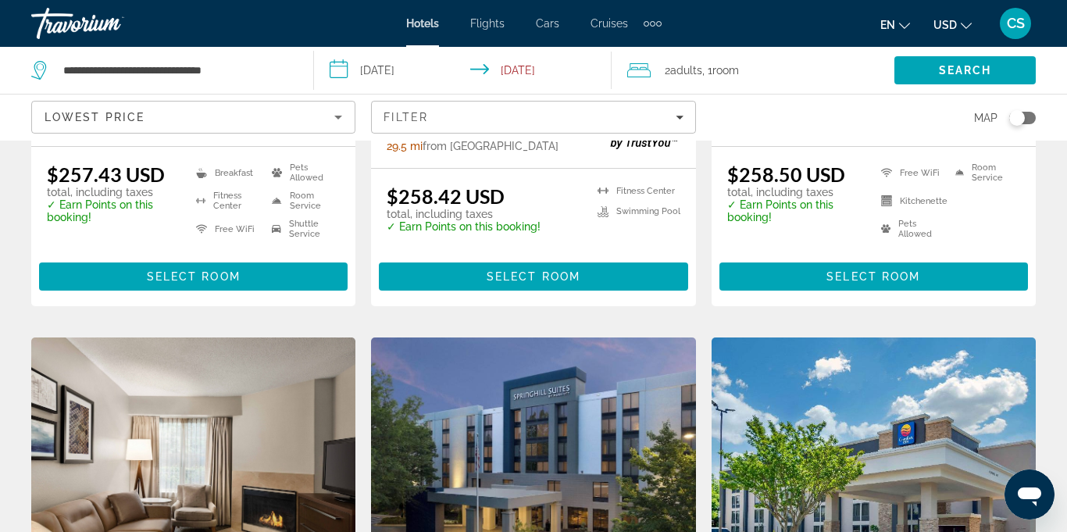
click at [1032, 21] on button "CS" at bounding box center [1015, 23] width 41 height 33
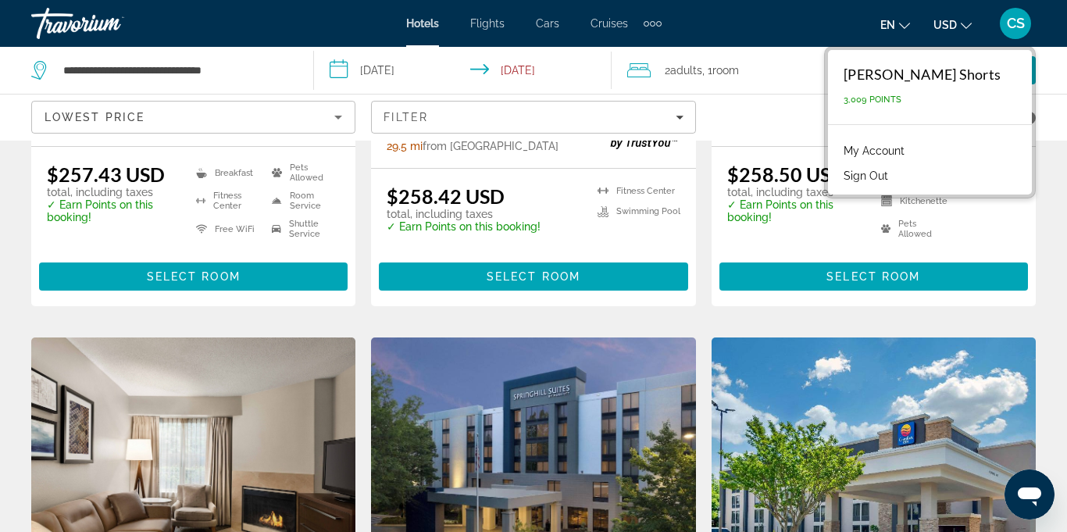
click at [896, 176] on button "Sign Out" at bounding box center [866, 176] width 60 height 20
